Goal: Navigation & Orientation: Find specific page/section

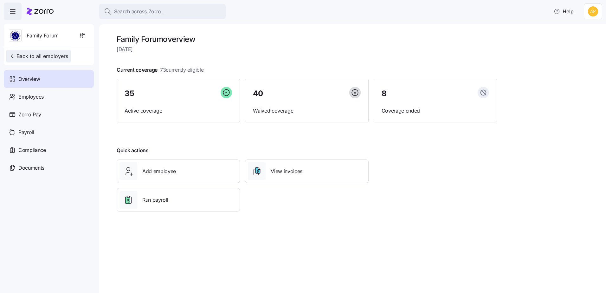
click at [47, 55] on span "Back to all employers" at bounding box center [38, 56] width 59 height 8
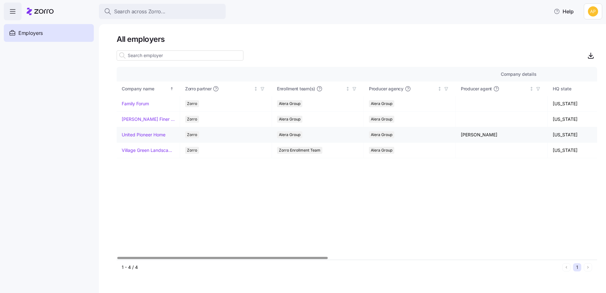
click at [143, 135] on link "United Pioneer Home" at bounding box center [144, 134] width 44 height 6
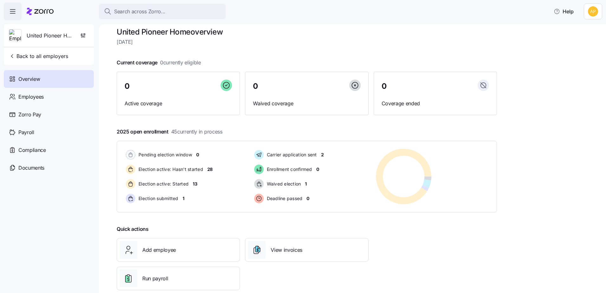
scroll to position [20, 0]
